Goal: Task Accomplishment & Management: Complete application form

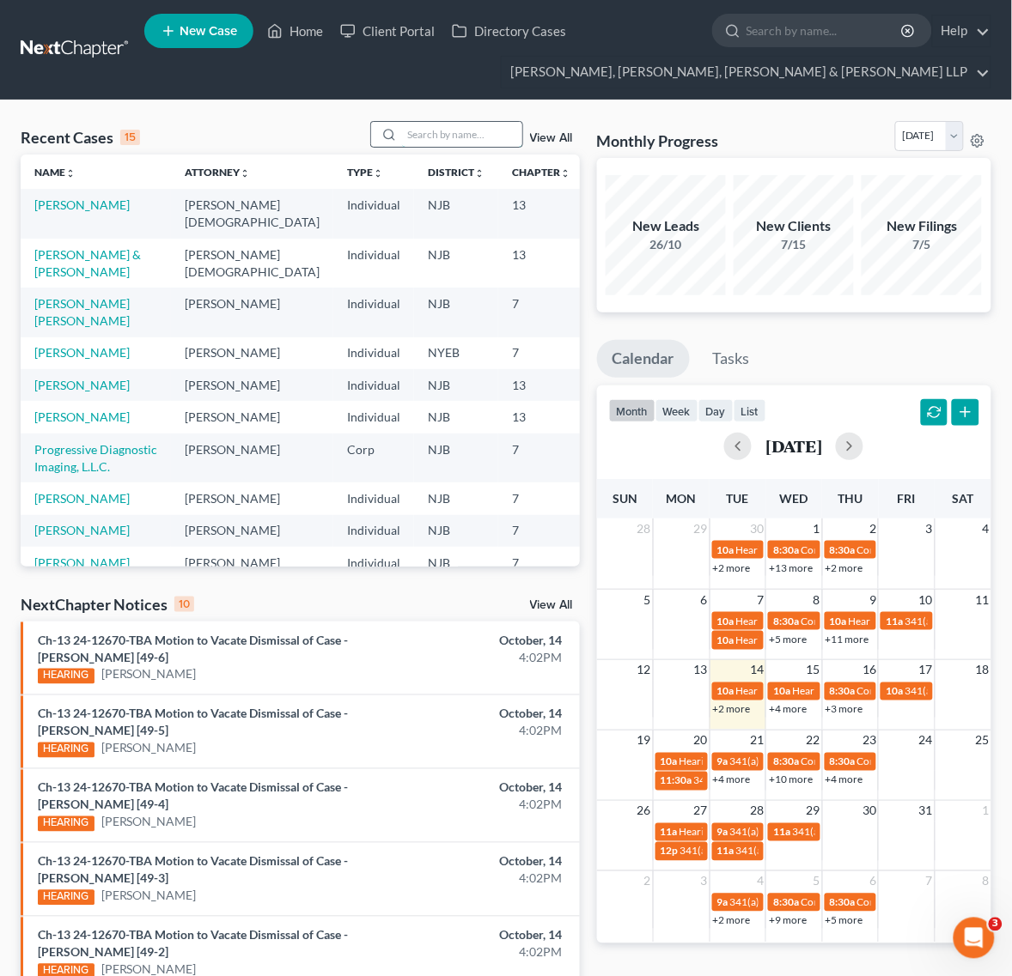
click at [422, 135] on input "search" at bounding box center [462, 134] width 120 height 25
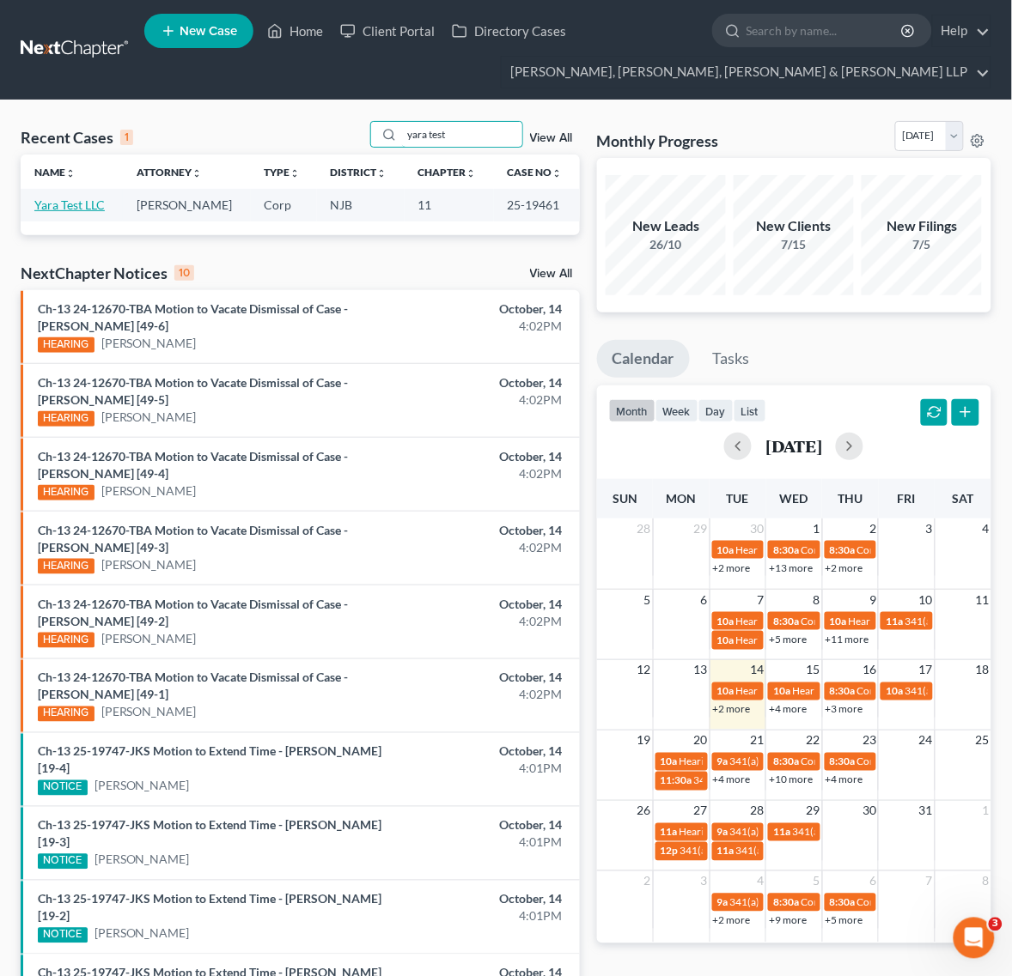
type input "yara test"
click at [101, 204] on link "Yara Test LLC" at bounding box center [69, 205] width 70 height 15
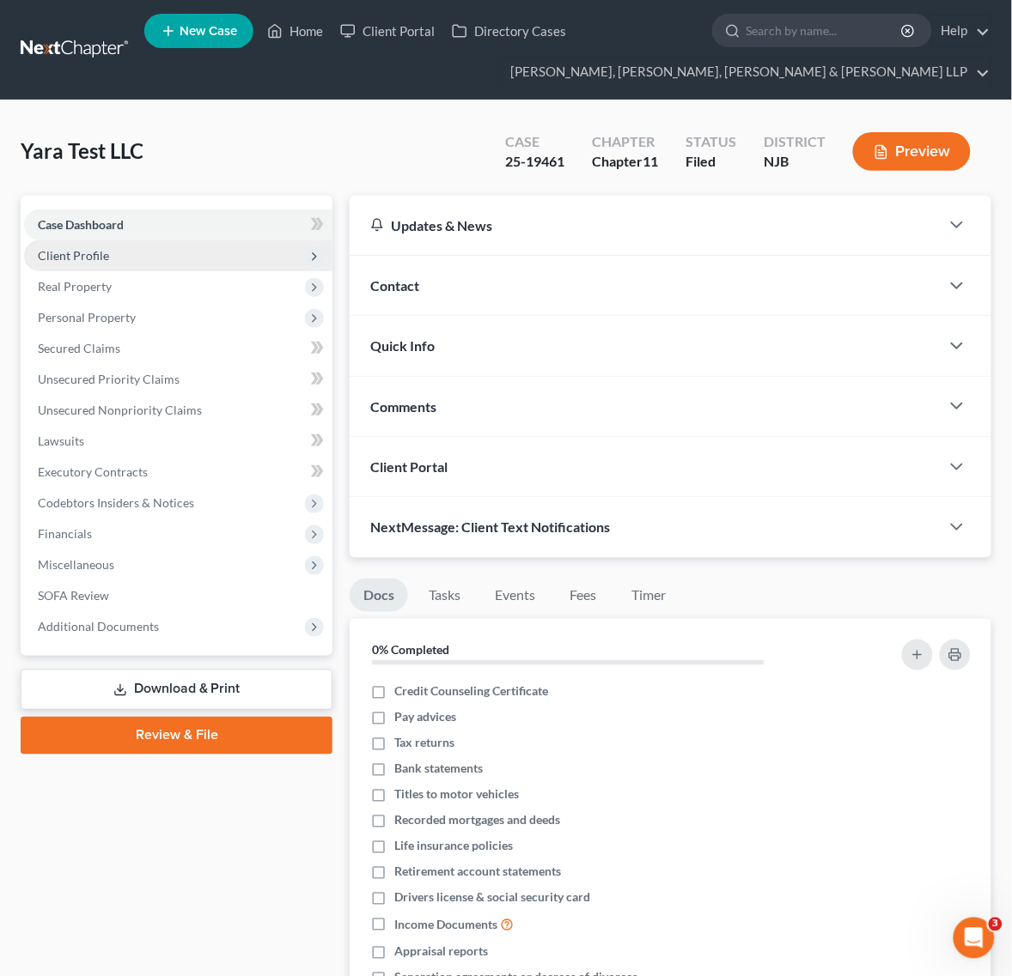
click at [129, 264] on span "Client Profile" at bounding box center [178, 255] width 308 height 31
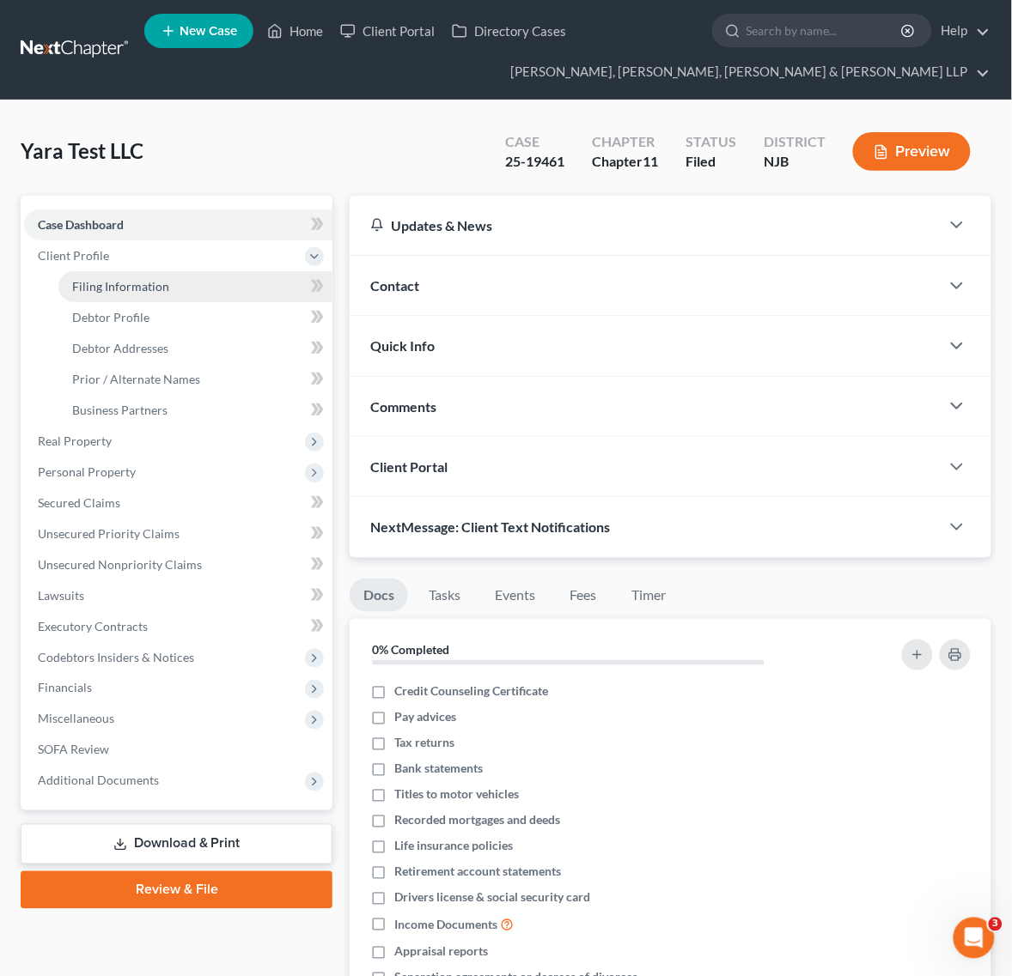
click at [160, 279] on span "Filing Information" at bounding box center [120, 286] width 97 height 15
select select "3"
select select "1"
select select "51"
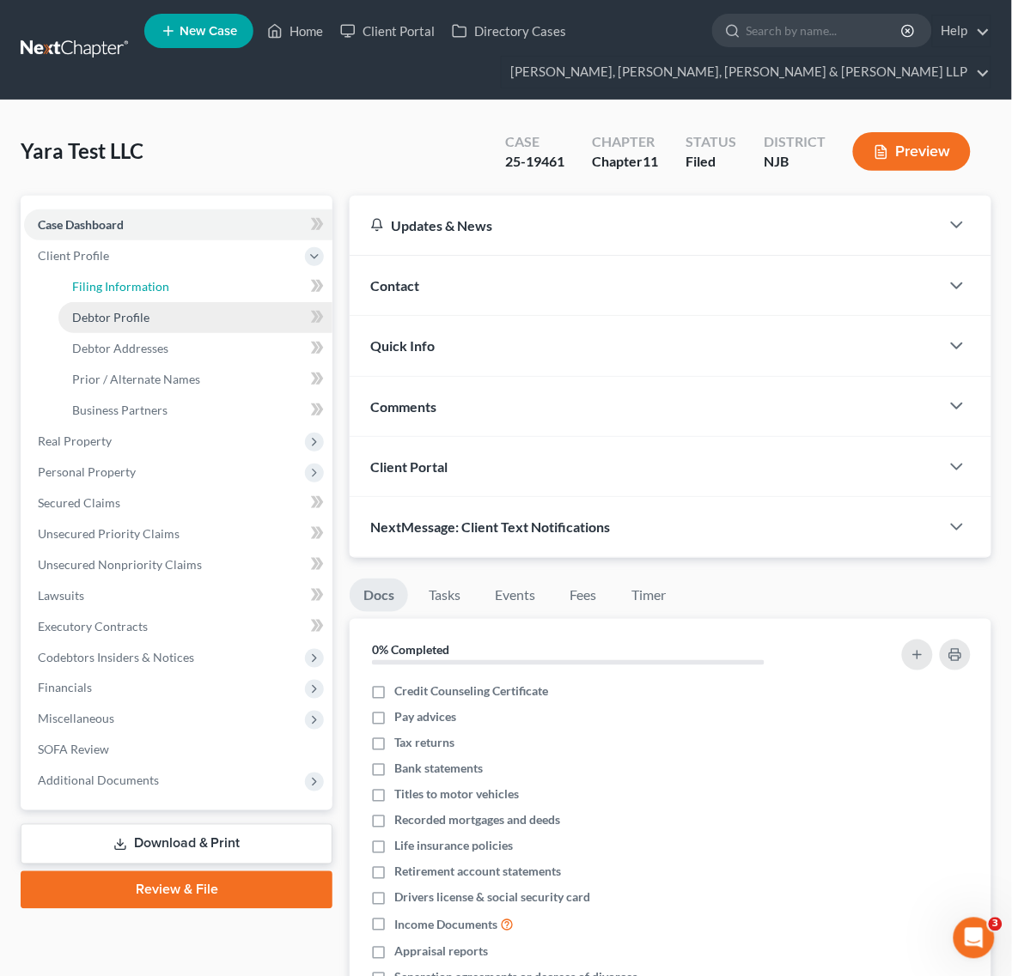
select select "0"
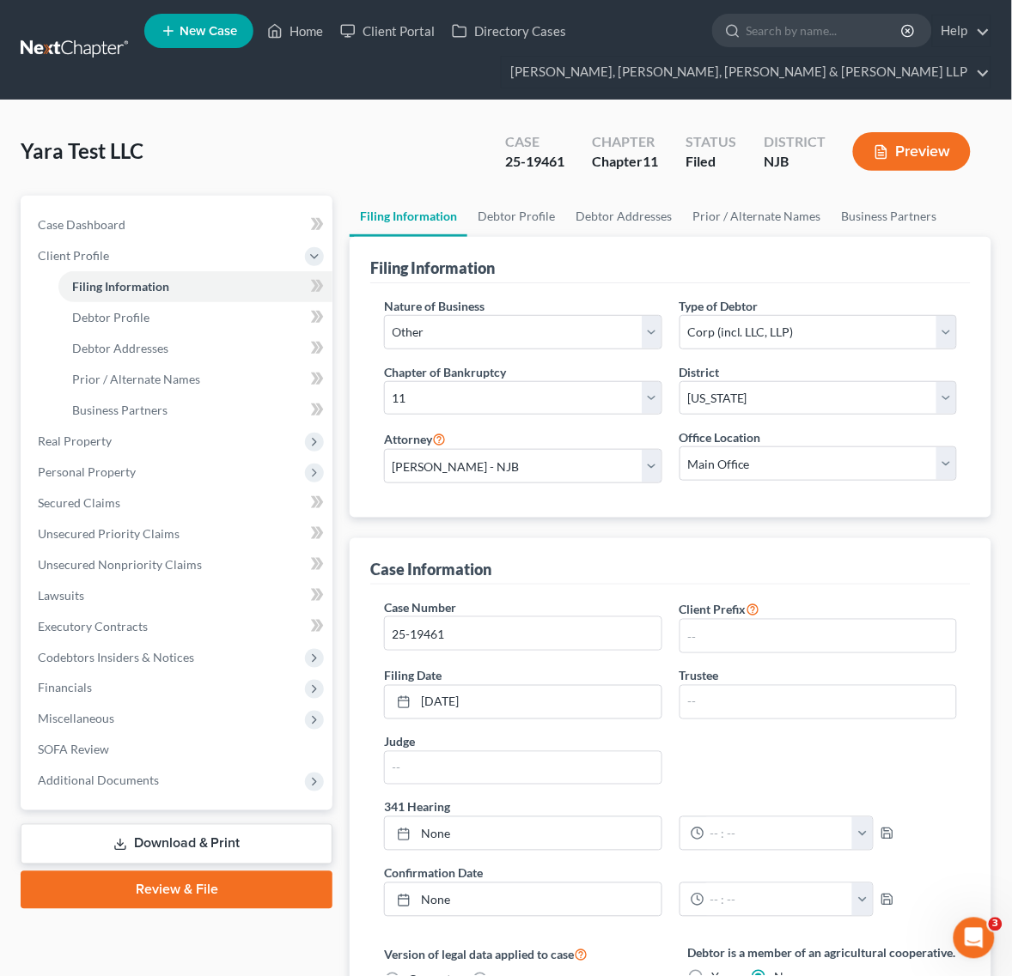
click at [541, 238] on div "Filing Information" at bounding box center [670, 260] width 600 height 46
click at [541, 219] on link "Debtor Profile" at bounding box center [516, 216] width 98 height 41
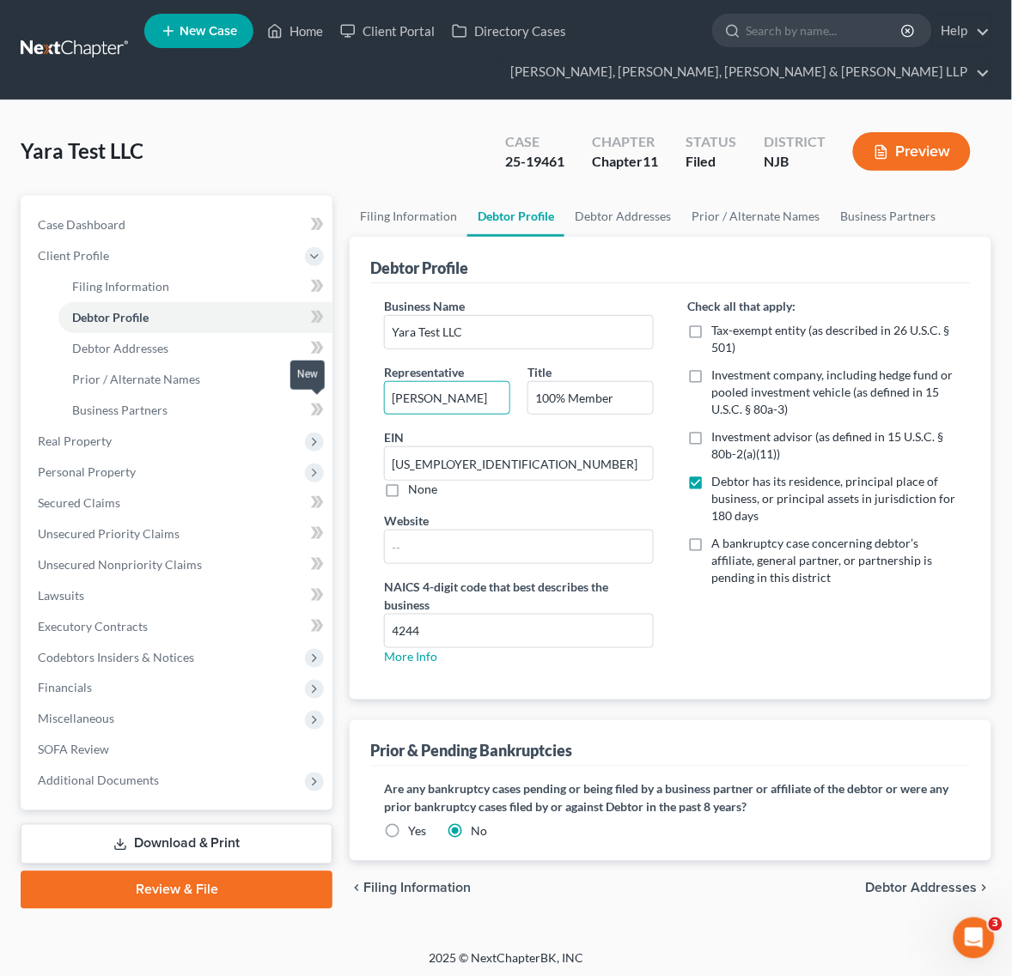
drag, startPoint x: 490, startPoint y: 393, endPoint x: 319, endPoint y: 401, distance: 171.9
click at [319, 401] on div "Petition Navigation Case Dashboard Payments Invoices Payments Payments Credit R…" at bounding box center [506, 556] width 988 height 720
